Goal: Task Accomplishment & Management: Use online tool/utility

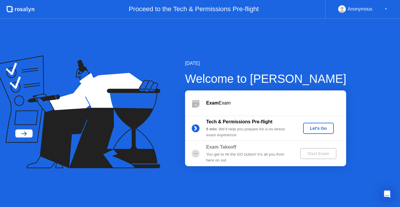
click at [316, 126] on div "Let's Go" at bounding box center [319, 128] width 26 height 5
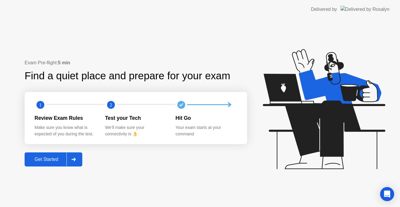
click at [78, 160] on div at bounding box center [74, 158] width 14 height 13
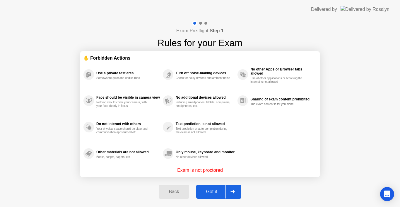
click at [221, 191] on div "Got it" at bounding box center [212, 191] width 28 height 5
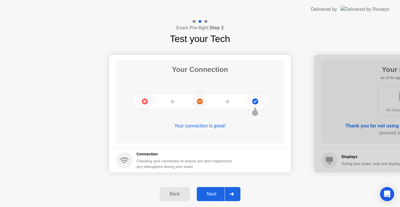
click at [232, 190] on div at bounding box center [232, 193] width 14 height 13
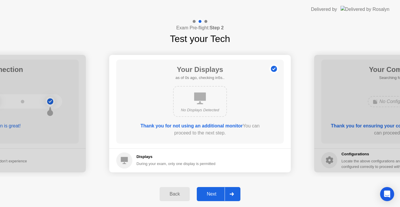
click at [232, 190] on div at bounding box center [232, 193] width 14 height 13
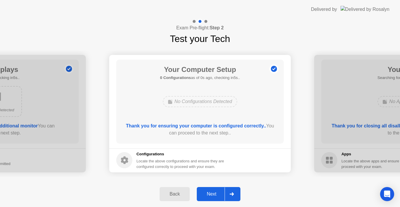
click at [232, 190] on div at bounding box center [232, 193] width 14 height 13
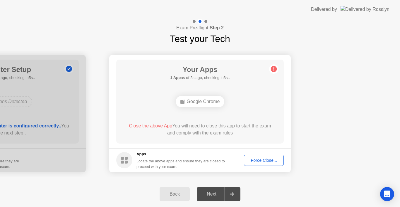
click at [267, 158] on div "Force Close..." at bounding box center [264, 160] width 36 height 5
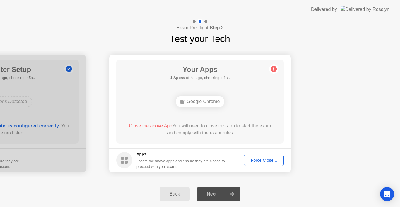
click at [262, 157] on button "Force Close..." at bounding box center [264, 159] width 40 height 11
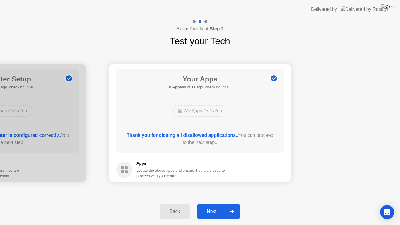
click at [225, 206] on div at bounding box center [232, 211] width 14 height 13
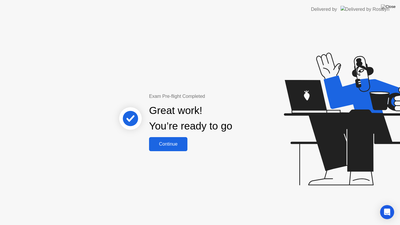
click at [169, 145] on div "Continue" at bounding box center [168, 144] width 35 height 5
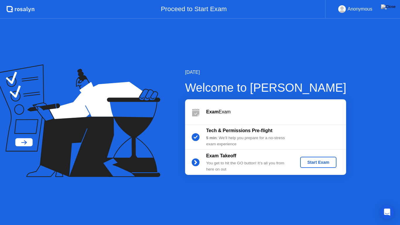
click at [314, 164] on div "Start Exam" at bounding box center [318, 162] width 31 height 5
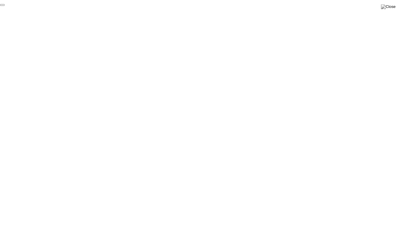
click div "End Proctoring Session"
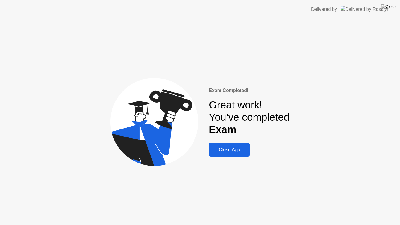
click at [235, 154] on button "Close App" at bounding box center [229, 150] width 41 height 14
